Goal: Find specific page/section: Find specific page/section

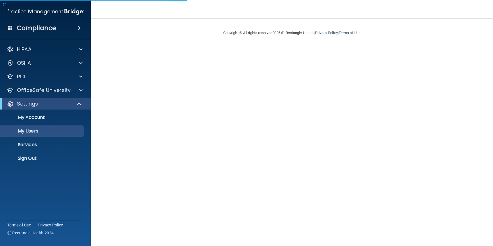
select select "20"
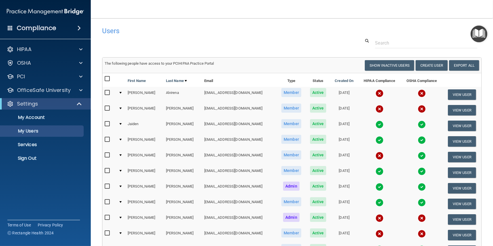
drag, startPoint x: 264, startPoint y: 38, endPoint x: 245, endPoint y: 35, distance: 18.9
click at [245, 35] on div "Users" at bounding box center [211, 31] width 226 height 14
drag, startPoint x: 174, startPoint y: 38, endPoint x: 152, endPoint y: 38, distance: 22.1
click at [152, 38] on div at bounding box center [292, 43] width 388 height 10
drag, startPoint x: 116, startPoint y: 50, endPoint x: 99, endPoint y: 41, distance: 19.2
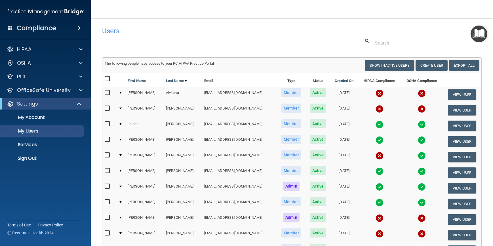
click at [99, 41] on div at bounding box center [292, 43] width 388 height 10
drag, startPoint x: 96, startPoint y: 39, endPoint x: 94, endPoint y: 28, distance: 11.0
click at [94, 28] on main "Users Success! New user created. × Error! The user couldn't be created. × Succe…" at bounding box center [292, 132] width 402 height 228
drag, startPoint x: 96, startPoint y: 22, endPoint x: 95, endPoint y: 18, distance: 3.7
click at [95, 18] on main "Users Success! New user created. × Error! The user couldn't be created. × Succe…" at bounding box center [292, 132] width 402 height 228
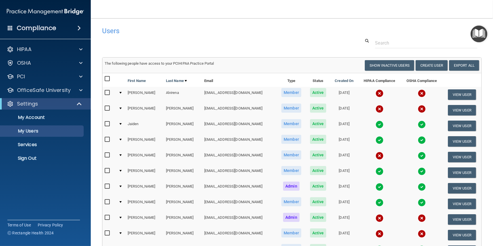
drag, startPoint x: 100, startPoint y: 2, endPoint x: 96, endPoint y: 3, distance: 4.0
click at [96, 3] on nav "Toggle navigation [PERSON_NAME] [EMAIL_ADDRESS][DOMAIN_NAME] Manage My Enterpri…" at bounding box center [292, 9] width 402 height 18
drag, startPoint x: 92, startPoint y: 1, endPoint x: 263, endPoint y: 26, distance: 173.4
click at [264, 26] on div "Users" at bounding box center [211, 31] width 226 height 14
drag, startPoint x: 246, startPoint y: 37, endPoint x: 215, endPoint y: 31, distance: 31.1
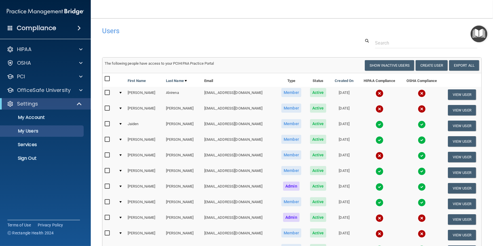
click at [212, 32] on h4 "Users" at bounding box center [211, 30] width 218 height 7
drag, startPoint x: 252, startPoint y: 35, endPoint x: 233, endPoint y: 32, distance: 19.3
click at [229, 32] on h4 "Users" at bounding box center [211, 30] width 218 height 7
drag, startPoint x: 262, startPoint y: 34, endPoint x: 243, endPoint y: 35, distance: 19.3
click at [243, 35] on div "Users" at bounding box center [211, 31] width 226 height 14
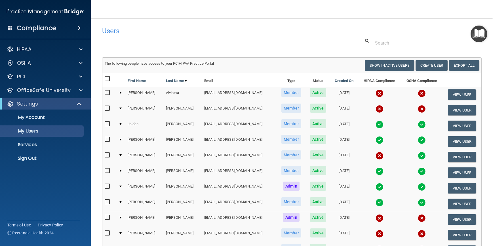
drag, startPoint x: 241, startPoint y: 36, endPoint x: 226, endPoint y: 33, distance: 15.6
click at [222, 32] on h4 "Users" at bounding box center [211, 30] width 218 height 7
drag, startPoint x: 269, startPoint y: 37, endPoint x: 252, endPoint y: 37, distance: 17.3
click at [245, 39] on div at bounding box center [292, 43] width 388 height 10
drag, startPoint x: 265, startPoint y: 39, endPoint x: 224, endPoint y: 41, distance: 40.6
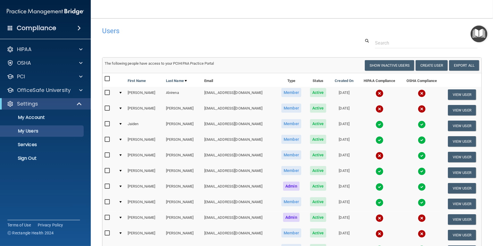
click at [216, 39] on div at bounding box center [292, 43] width 388 height 10
drag, startPoint x: 278, startPoint y: 45, endPoint x: 248, endPoint y: 43, distance: 30.2
click at [243, 45] on div at bounding box center [292, 43] width 388 height 10
drag, startPoint x: 270, startPoint y: 40, endPoint x: 229, endPoint y: 35, distance: 41.4
click at [215, 36] on div "Users" at bounding box center [211, 31] width 226 height 14
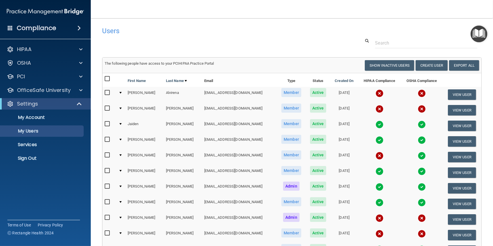
drag, startPoint x: 265, startPoint y: 42, endPoint x: 244, endPoint y: 44, distance: 21.7
click at [241, 44] on div at bounding box center [292, 43] width 388 height 10
drag, startPoint x: 249, startPoint y: 45, endPoint x: 243, endPoint y: 45, distance: 6.0
click at [230, 47] on div at bounding box center [292, 43] width 388 height 10
drag, startPoint x: 262, startPoint y: 43, endPoint x: 228, endPoint y: 42, distance: 34.3
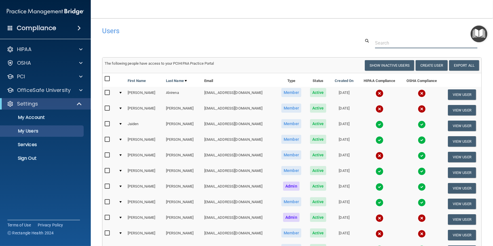
click at [225, 43] on div at bounding box center [292, 43] width 388 height 10
drag, startPoint x: 259, startPoint y: 41, endPoint x: 256, endPoint y: 41, distance: 3.4
drag, startPoint x: 256, startPoint y: 41, endPoint x: 218, endPoint y: 39, distance: 38.4
click at [218, 39] on div at bounding box center [292, 43] width 388 height 10
drag, startPoint x: 241, startPoint y: 40, endPoint x: 199, endPoint y: 38, distance: 42.6
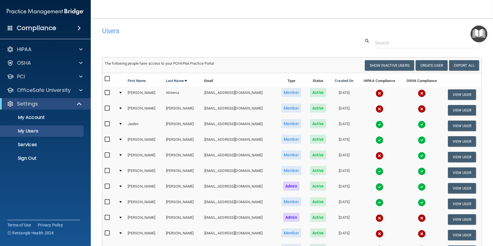
click at [199, 38] on div at bounding box center [292, 43] width 388 height 10
drag, startPoint x: 207, startPoint y: 39, endPoint x: 186, endPoint y: 40, distance: 21.3
click at [186, 40] on div at bounding box center [292, 43] width 388 height 10
drag, startPoint x: 224, startPoint y: 37, endPoint x: 209, endPoint y: 37, distance: 15.0
click at [209, 37] on div "Users" at bounding box center [211, 31] width 226 height 14
